Goal: Information Seeking & Learning: Check status

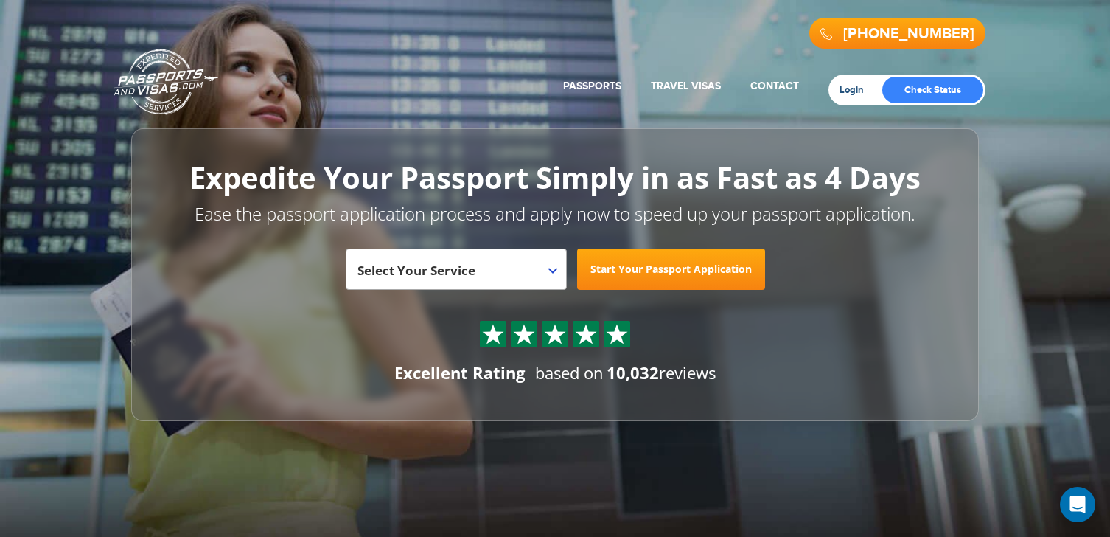
click at [851, 92] on link "Login" at bounding box center [857, 90] width 35 height 12
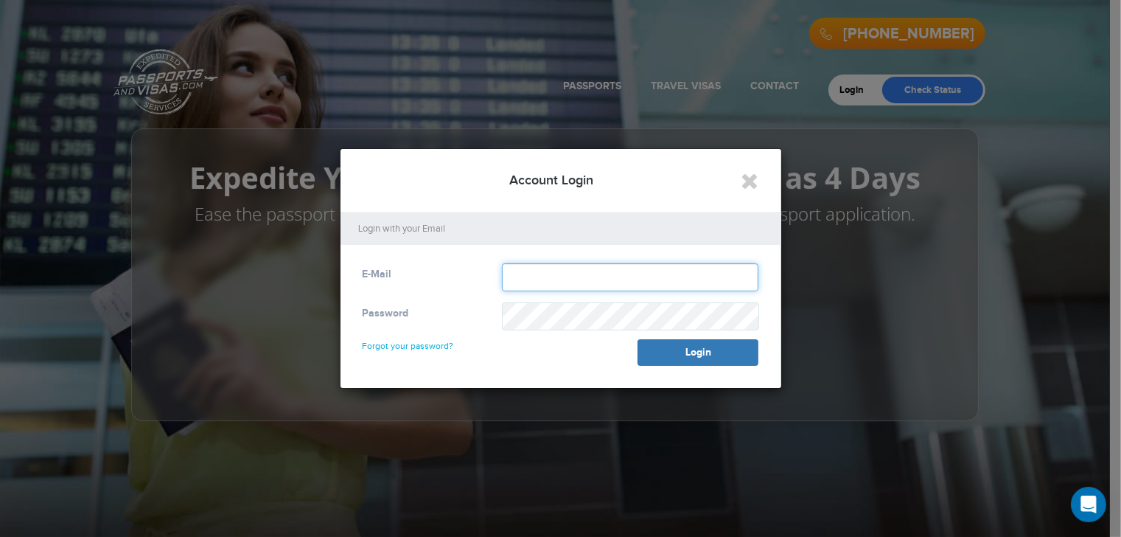
click at [576, 279] on input "text" at bounding box center [630, 277] width 257 height 28
type input "**********"
click at [417, 345] on link "Forgot your password?" at bounding box center [408, 339] width 91 height 24
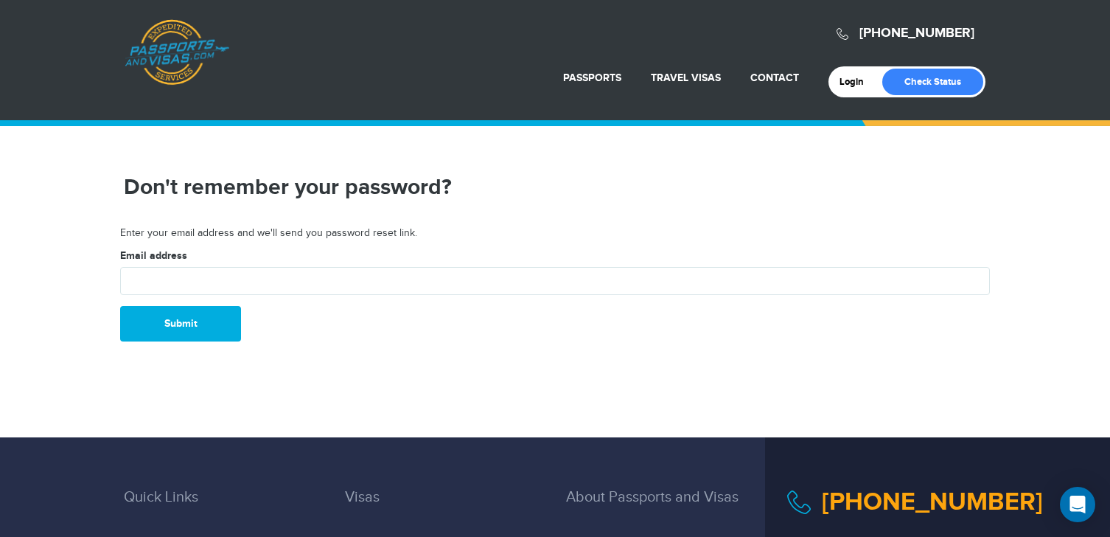
click at [358, 74] on div "Login Check Status Passports Passport Renewal New Passport Second Passport Pass…" at bounding box center [555, 52] width 861 height 89
click at [855, 83] on link "Login" at bounding box center [857, 82] width 35 height 12
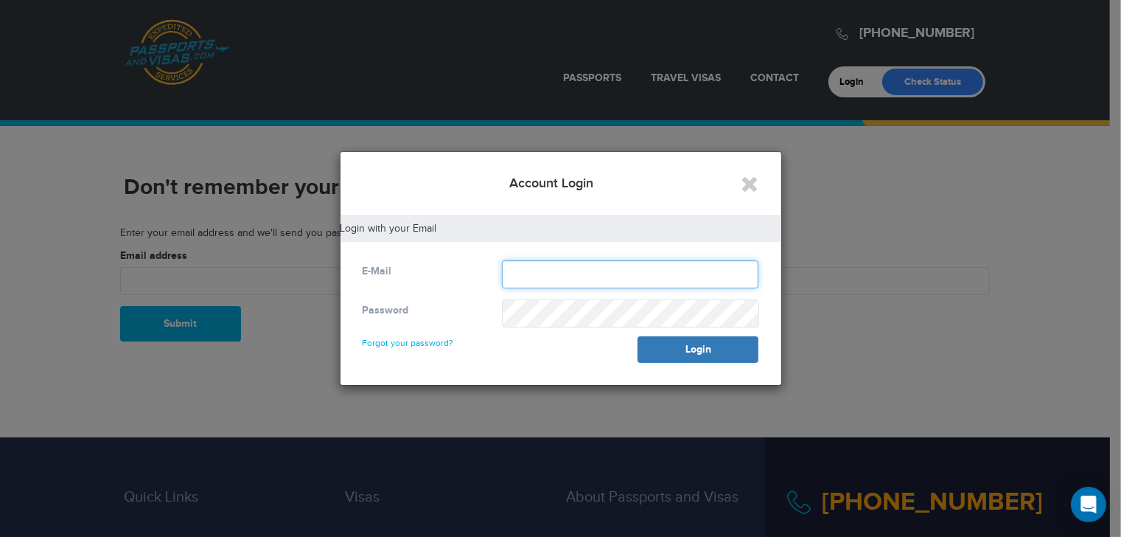
click at [519, 271] on input "text" at bounding box center [630, 274] width 257 height 28
type input "**********"
click at [419, 340] on link "Forgot your password?" at bounding box center [408, 336] width 91 height 24
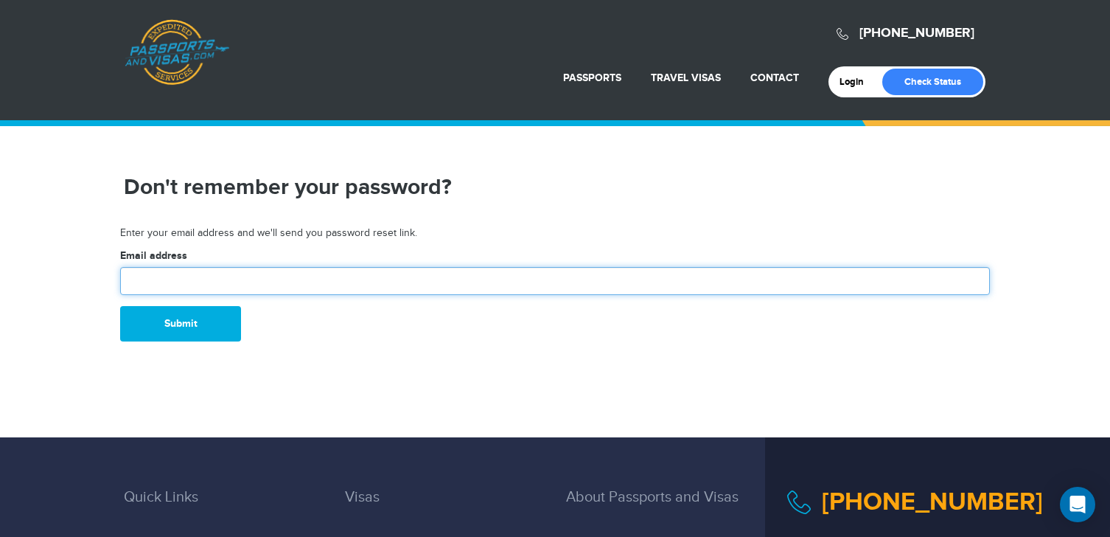
click at [307, 275] on input "text" at bounding box center [555, 281] width 870 height 28
type input "**********"
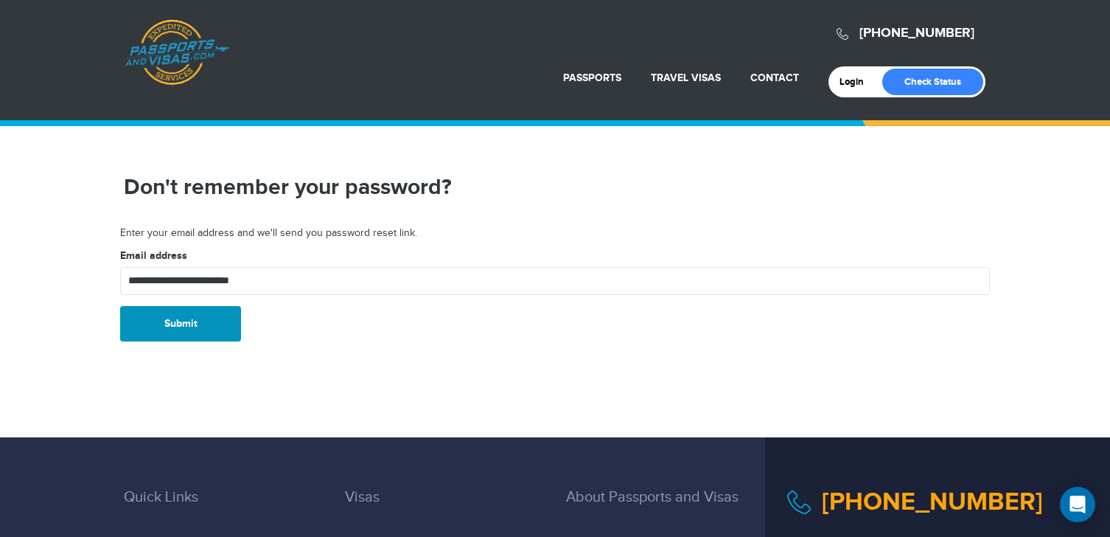
click at [166, 321] on button "Submit" at bounding box center [180, 323] width 121 height 35
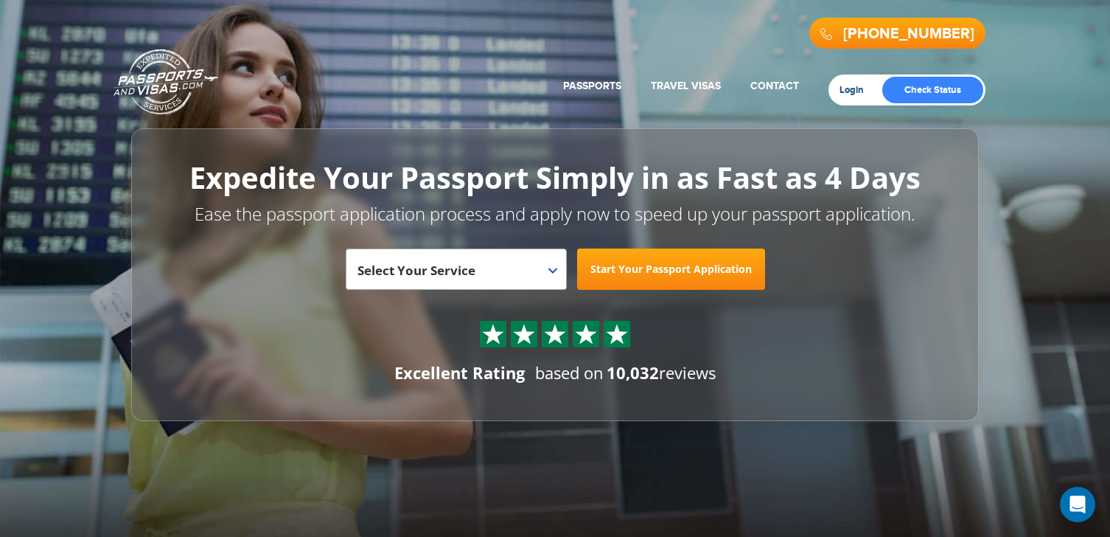
click at [848, 89] on link "Login" at bounding box center [857, 90] width 35 height 12
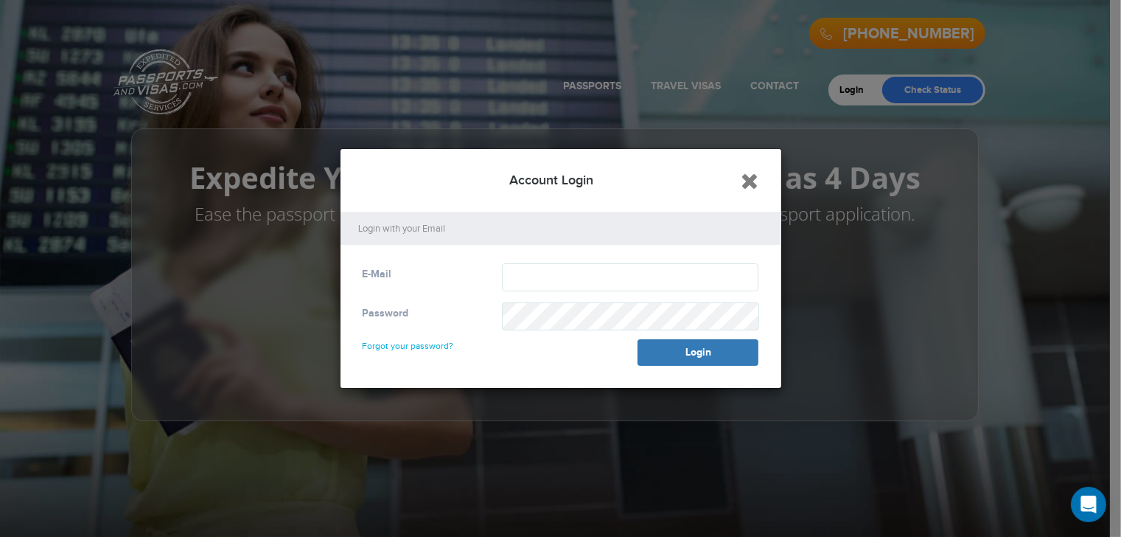
click at [750, 186] on icon "Close" at bounding box center [751, 181] width 18 height 22
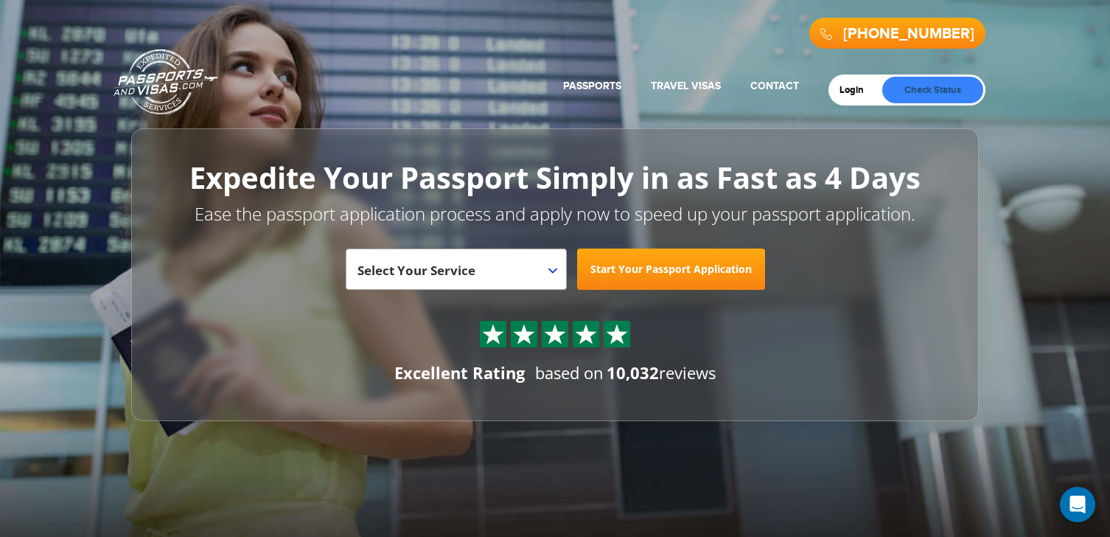
click at [918, 92] on link "Check Status" at bounding box center [932, 90] width 101 height 27
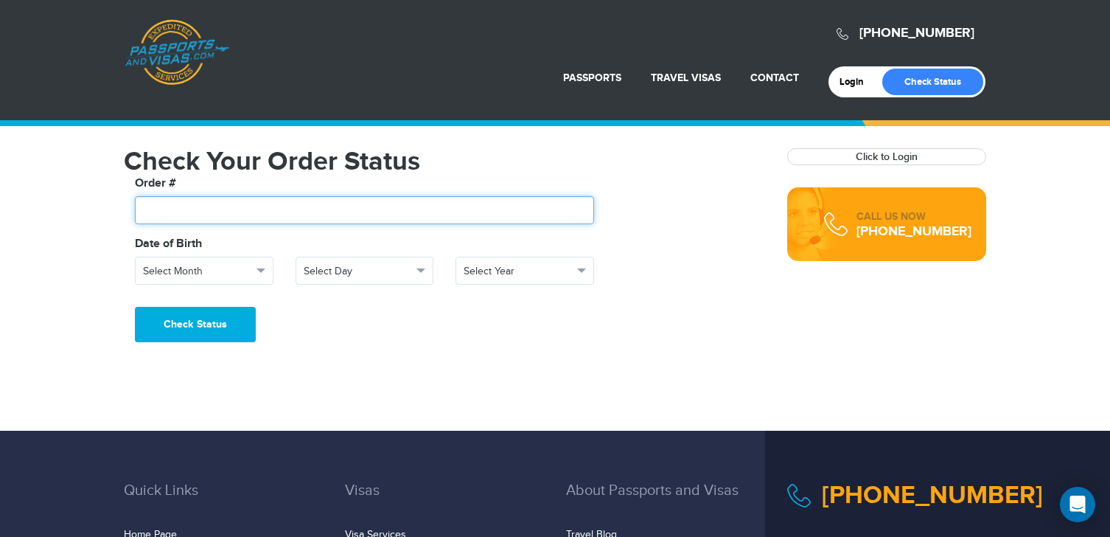
click at [313, 210] on input "text" at bounding box center [364, 210] width 459 height 28
drag, startPoint x: 314, startPoint y: 209, endPoint x: 250, endPoint y: 198, distance: 65.2
click at [250, 198] on input "text" at bounding box center [364, 210] width 459 height 28
click at [244, 210] on input "text" at bounding box center [364, 210] width 459 height 28
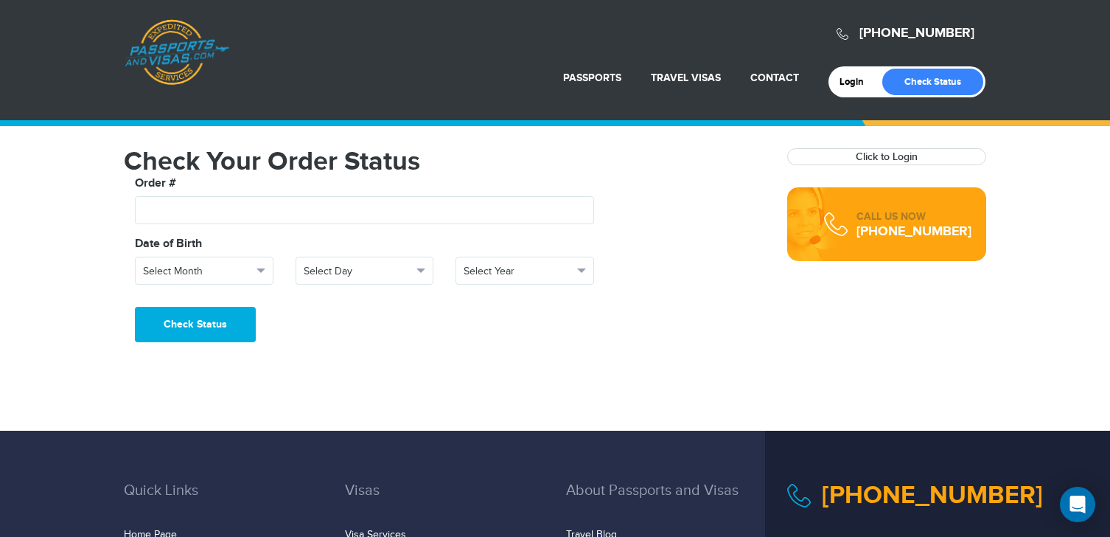
click at [834, 156] on strong "Click to Login" at bounding box center [887, 156] width 198 height 15
click at [851, 79] on link "Login" at bounding box center [857, 82] width 35 height 12
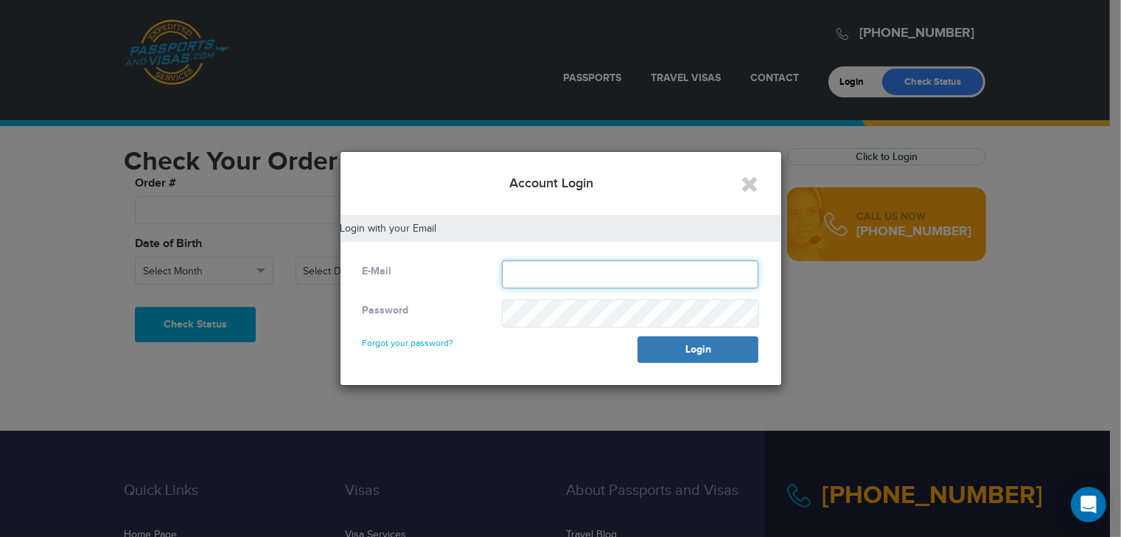
click at [640, 274] on input "text" at bounding box center [630, 274] width 257 height 28
type input "**********"
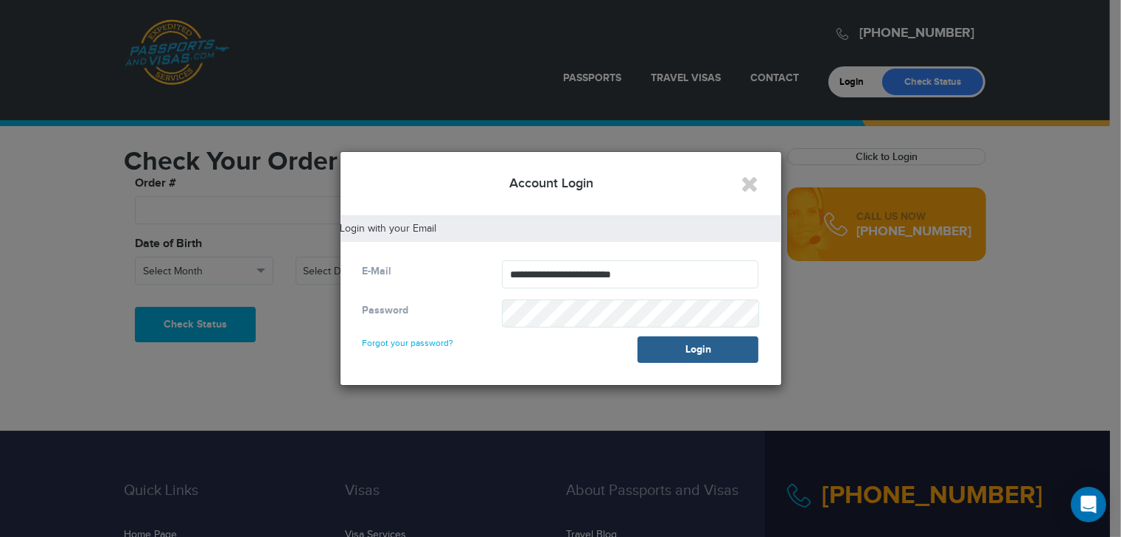
click at [670, 350] on button "Login" at bounding box center [698, 349] width 121 height 27
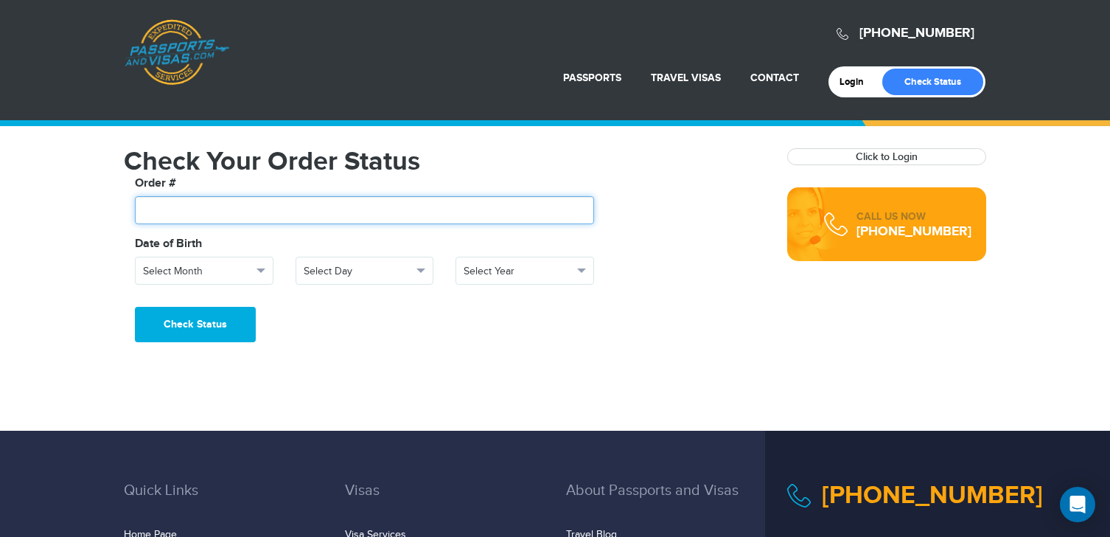
click at [302, 210] on input "text" at bounding box center [364, 210] width 459 height 28
type input "*******"
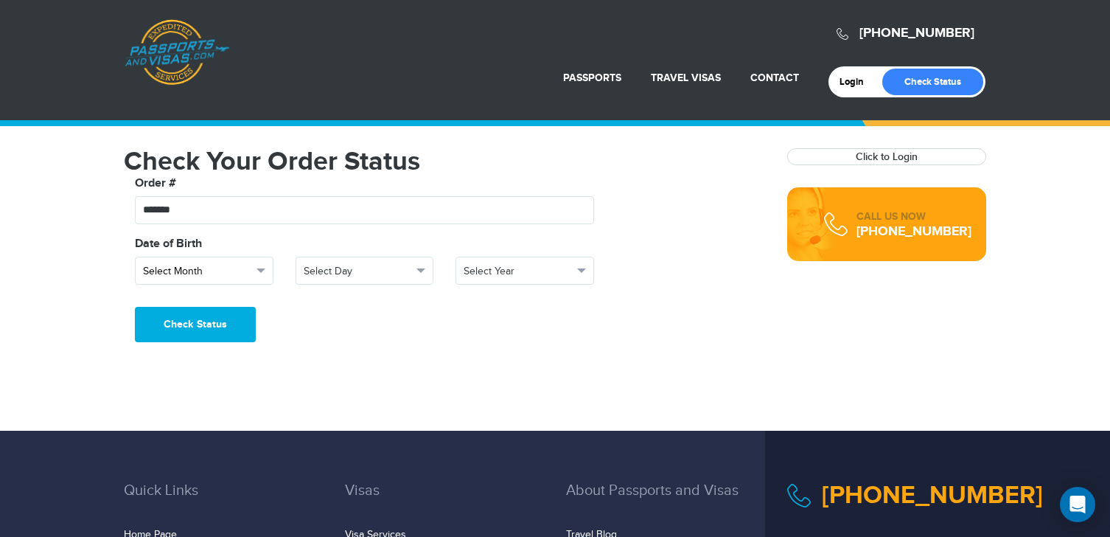
click at [263, 271] on span "button" at bounding box center [261, 270] width 9 height 4
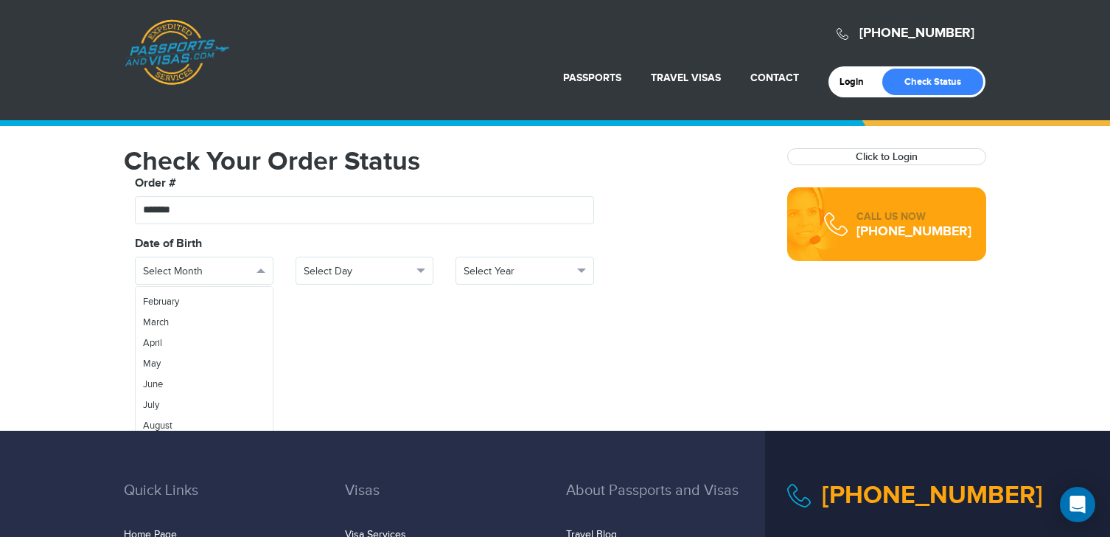
scroll to position [52, 0]
click at [209, 423] on link "September" at bounding box center [204, 431] width 137 height 21
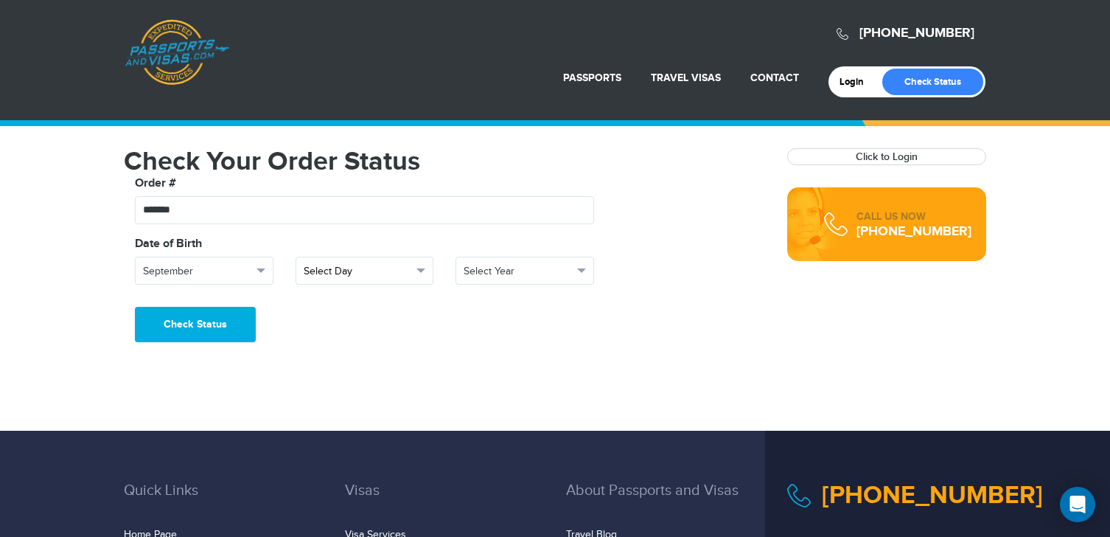
click at [422, 270] on span "button" at bounding box center [421, 270] width 9 height 4
click at [376, 334] on link "12" at bounding box center [364, 332] width 137 height 21
click at [582, 271] on span "button" at bounding box center [581, 270] width 9 height 4
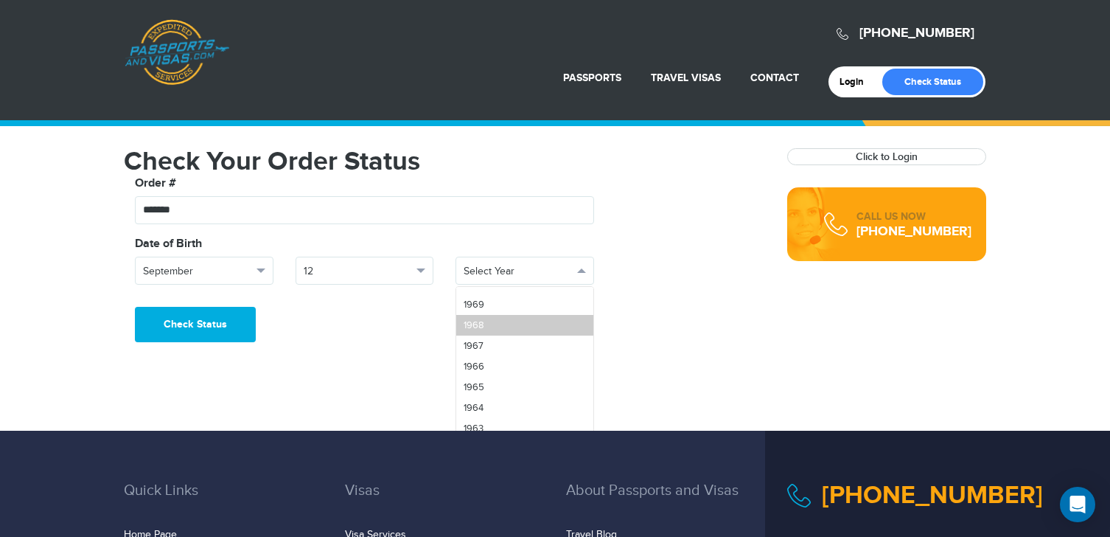
click at [507, 327] on link "1968" at bounding box center [524, 325] width 137 height 21
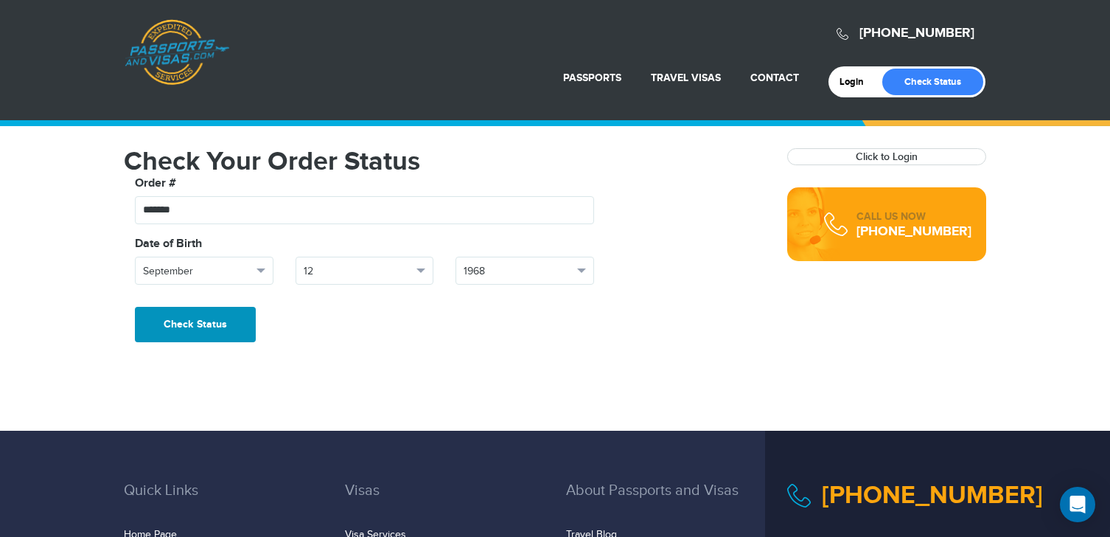
drag, startPoint x: 226, startPoint y: 324, endPoint x: 228, endPoint y: 331, distance: 7.7
click at [226, 324] on button "Check Status" at bounding box center [195, 324] width 121 height 35
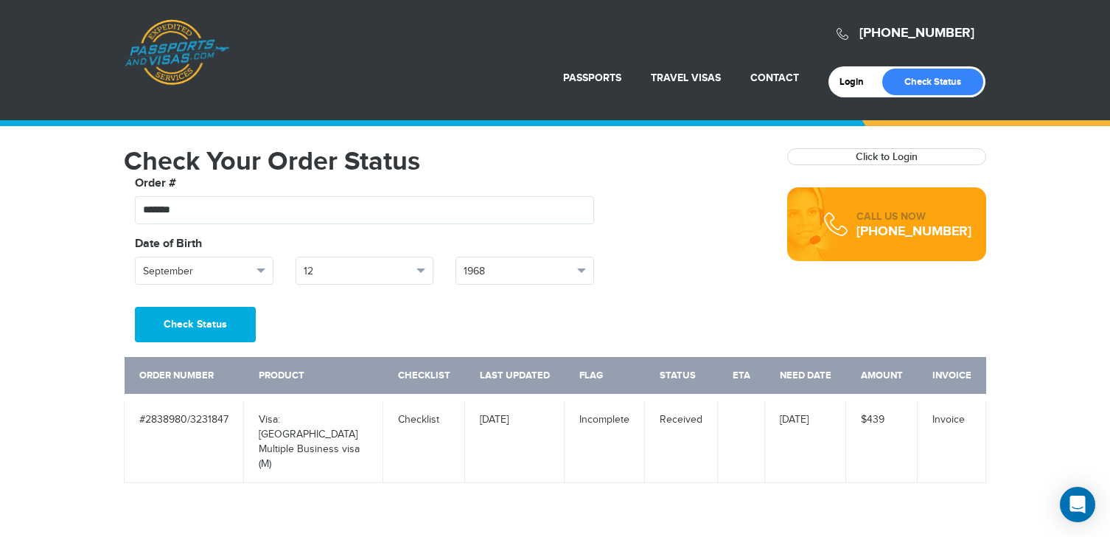
click at [419, 480] on div "[PHONE_NUMBER] Passports & [DOMAIN_NAME] Login Check Status Passports Passport …" at bounding box center [555, 293] width 1110 height 586
